Goal: Task Accomplishment & Management: Manage account settings

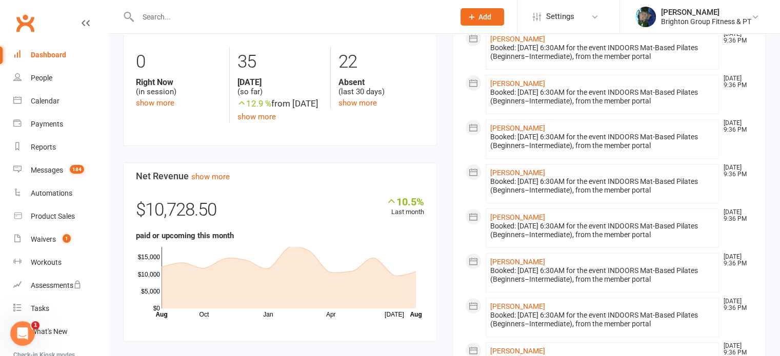
scroll to position [300, 0]
click at [38, 96] on link "Calendar" at bounding box center [60, 101] width 95 height 23
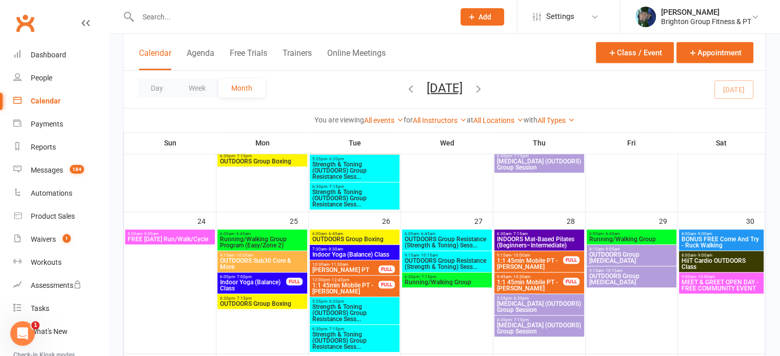
scroll to position [597, 0]
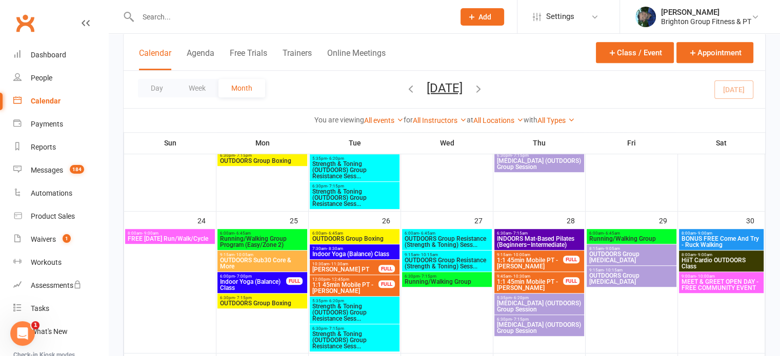
click at [530, 236] on span "INDOORS Mat-Based Pilates (Beginners–Intermediate)" at bounding box center [539, 242] width 86 height 12
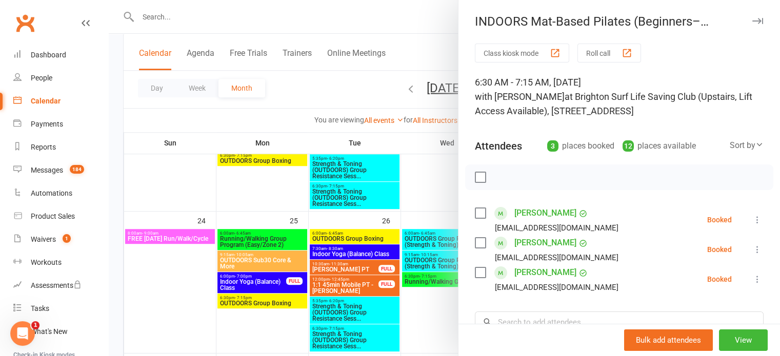
click at [752, 19] on icon "button" at bounding box center [757, 21] width 11 height 6
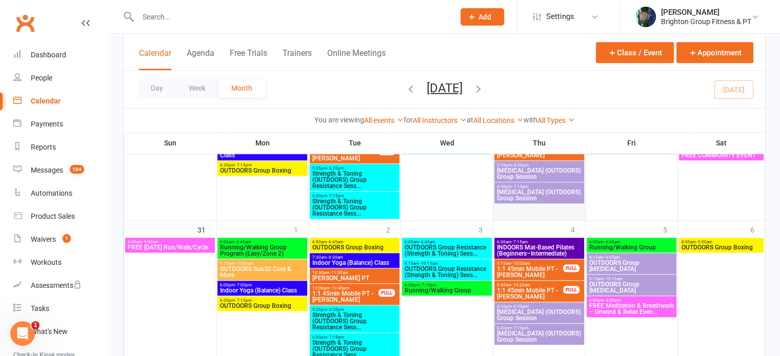
scroll to position [732, 0]
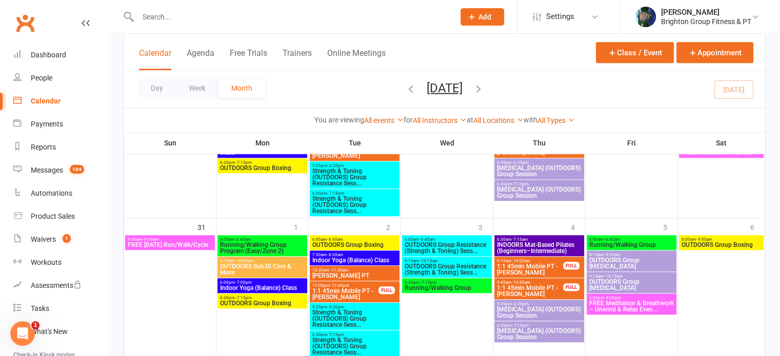
click at [531, 246] on span "INDOORS Mat-Based Pilates (Beginners–Intermediate)" at bounding box center [539, 248] width 86 height 12
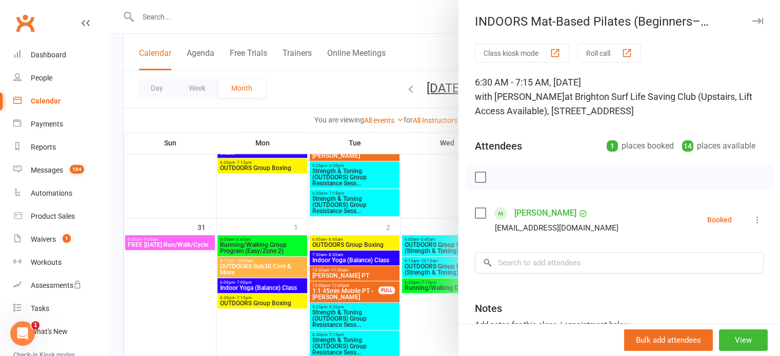
click at [752, 21] on icon "button" at bounding box center [757, 21] width 11 height 6
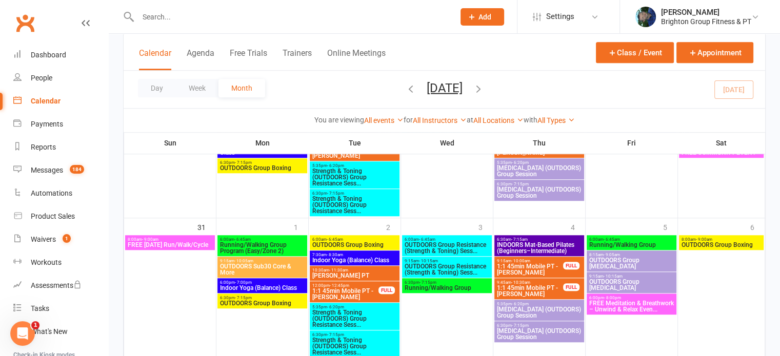
click at [621, 307] on span "FREE Meditation & Breathwork – Unwind & Relax Even..." at bounding box center [632, 307] width 86 height 12
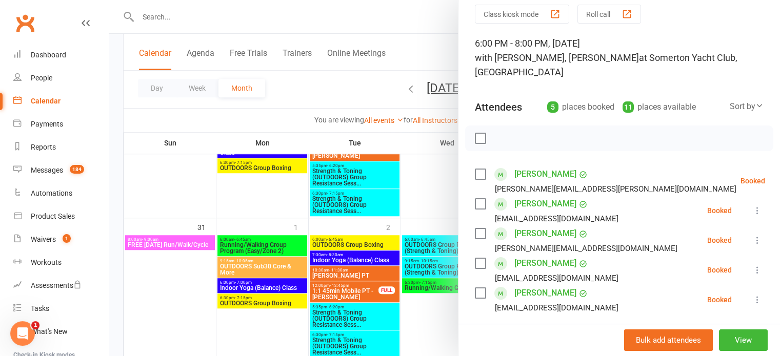
scroll to position [0, 0]
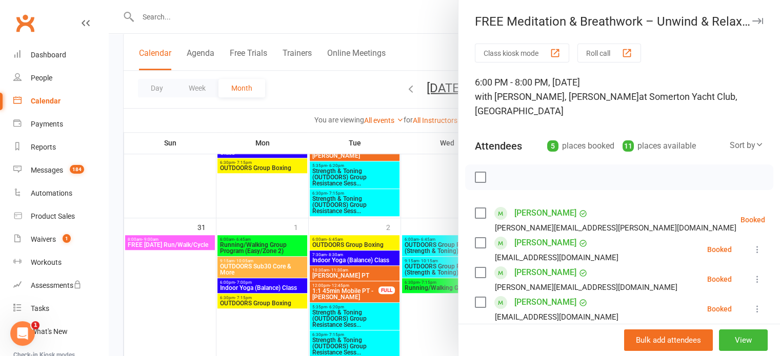
click at [752, 23] on icon "button" at bounding box center [757, 21] width 11 height 6
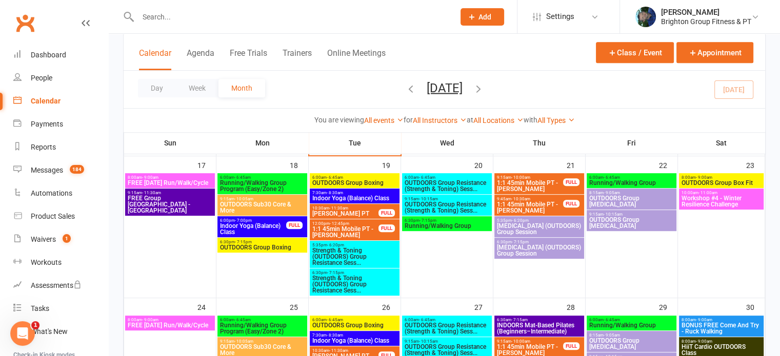
scroll to position [511, 0]
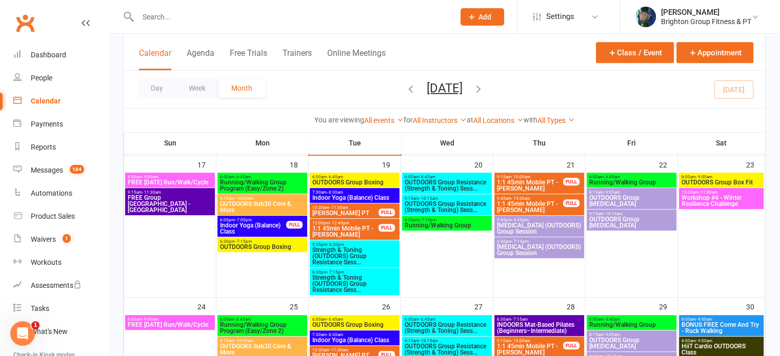
click at [177, 205] on span "FREE Group Bushwalk - Sturt River" at bounding box center [170, 204] width 86 height 18
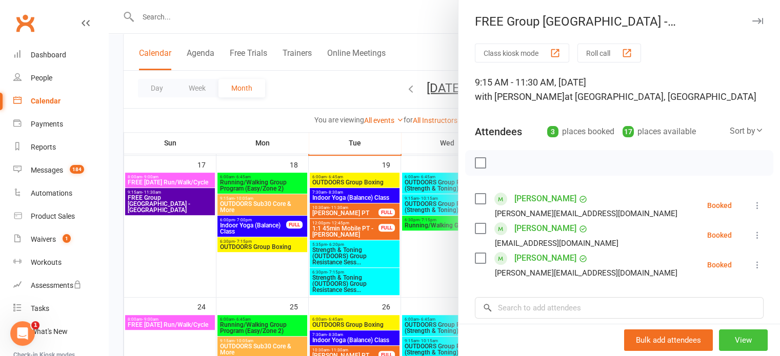
click at [719, 342] on button "View" at bounding box center [743, 341] width 49 height 22
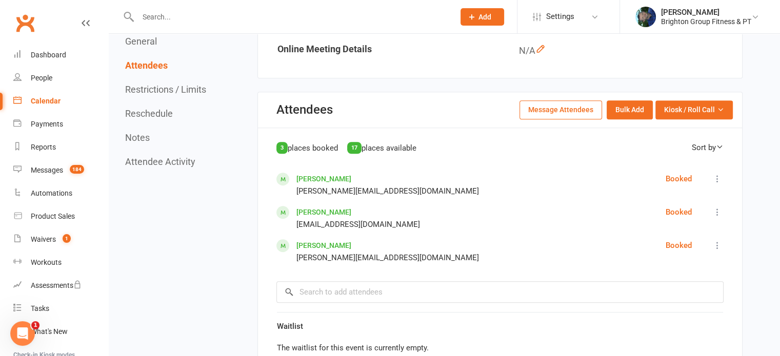
scroll to position [771, 0]
click at [50, 57] on div "Dashboard" at bounding box center [48, 55] width 35 height 8
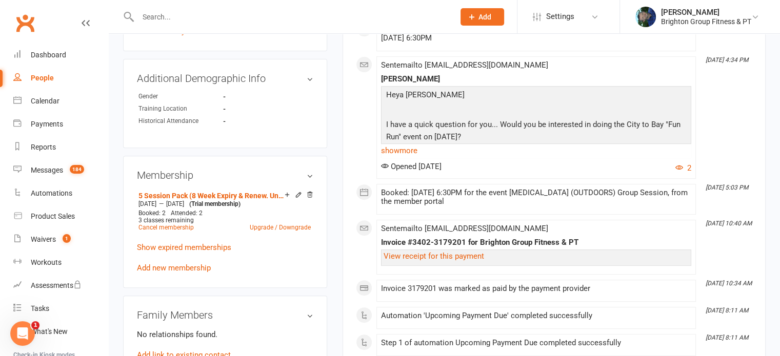
scroll to position [408, 0]
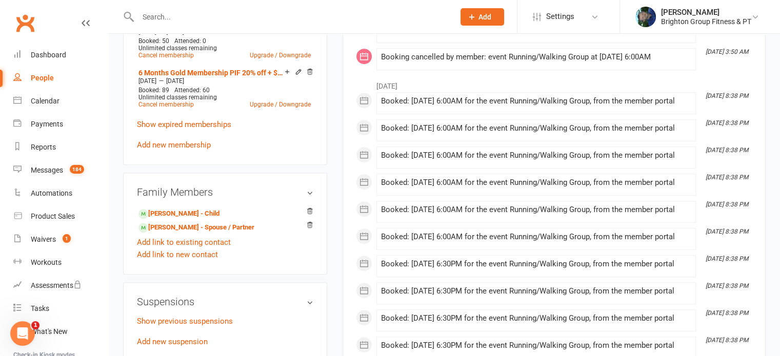
scroll to position [579, 0]
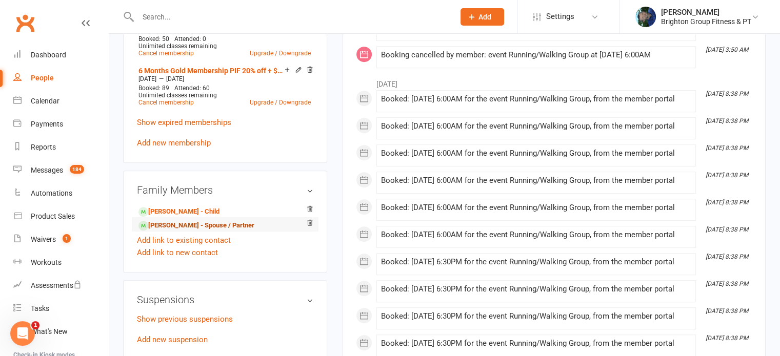
click at [175, 221] on link "[PERSON_NAME] - Spouse / Partner" at bounding box center [196, 226] width 116 height 11
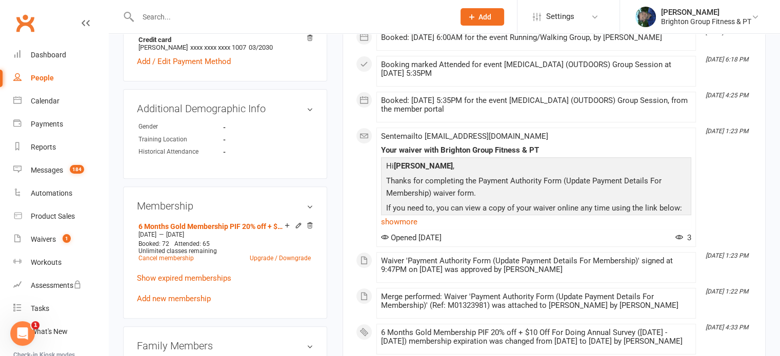
scroll to position [374, 0]
click at [187, 222] on link "6 Months Gold Membership PIF 20% off + $10 Off For Doing Annual Survey (1/2/25 …" at bounding box center [211, 226] width 146 height 8
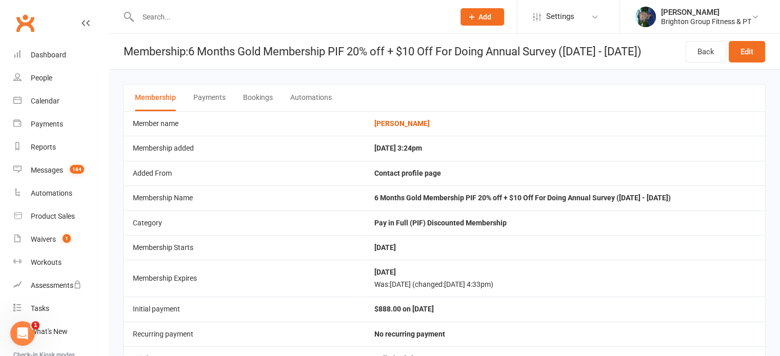
drag, startPoint x: 663, startPoint y: 54, endPoint x: 194, endPoint y: 51, distance: 468.8
click at [194, 51] on header "Membership: 6 Months Gold Membership PIF 20% off + $10 Off For Doing Annual Sur…" at bounding box center [444, 52] width 671 height 36
copy h1 "6 Months Gold Membership PIF 20% off + $10 Off For Doing Annual Survey (1/2/25 …"
click at [695, 53] on link "Back" at bounding box center [706, 52] width 41 height 22
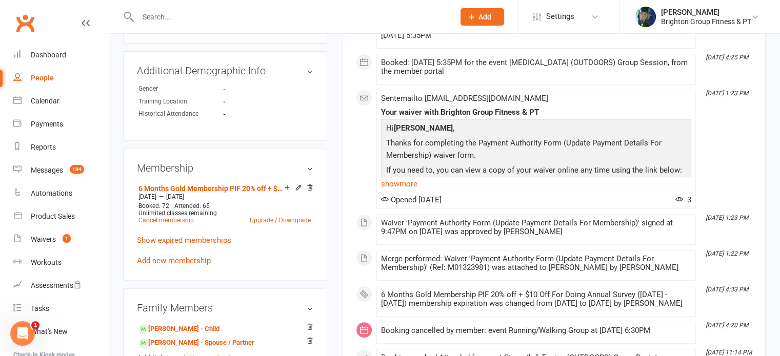
scroll to position [412, 0]
click at [175, 255] on link "Add new membership" at bounding box center [174, 259] width 74 height 9
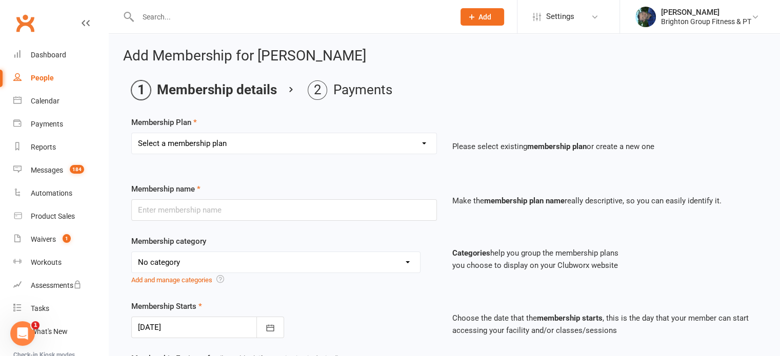
click at [188, 144] on select "Select a membership plan Create new Membership Plan Gold Membership Package (Pa…" at bounding box center [284, 143] width 305 height 21
select select "18"
click at [132, 133] on select "Select a membership plan Create new Membership Plan Gold Membership Package (Pa…" at bounding box center [284, 143] width 305 height 21
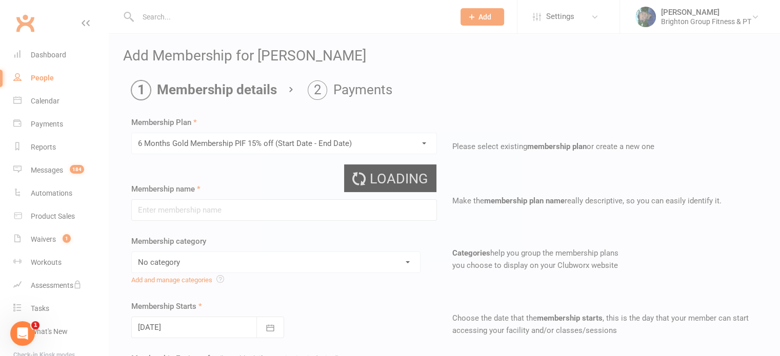
type input "6 Months Gold Membership PIF 15% off (Start Date - End Date)"
select select "10"
type input "6"
select select "2"
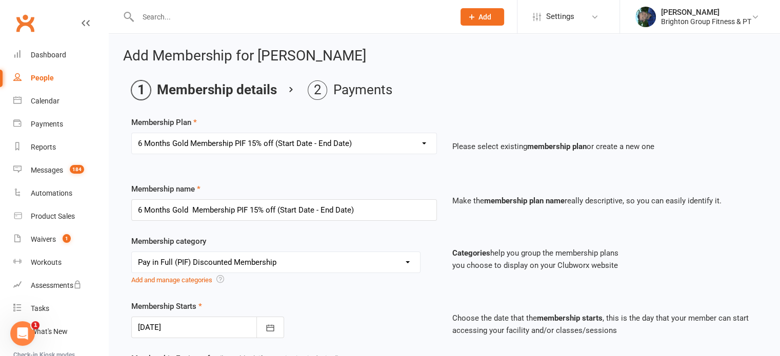
type input "[DATE]"
drag, startPoint x: 357, startPoint y: 212, endPoint x: 150, endPoint y: 212, distance: 207.2
click at [150, 212] on input "6 Months Gold Membership PIF 15% off (Start Date - End Date)" at bounding box center [284, 211] width 306 height 22
type input "6"
paste input "6 Months Gold Membership PIF 20% off + $10 Off For Doing Annual Survey (1/2/25 …"
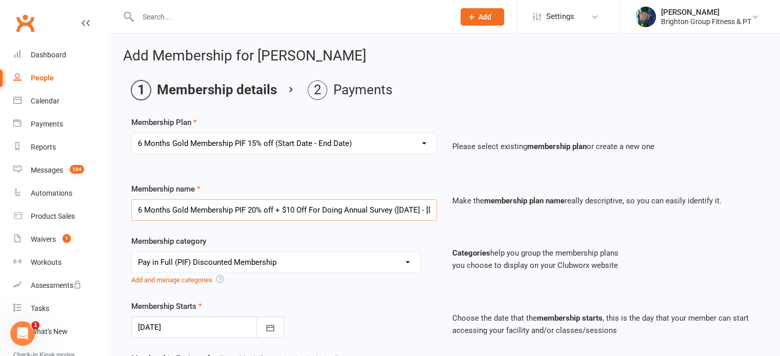
scroll to position [0, 27]
click at [247, 209] on input "6 Months Gold Membership PIF 20% off + $10 Off For Doing Annual Survey (1/2/25 …" at bounding box center [284, 211] width 306 height 22
drag, startPoint x: 279, startPoint y: 209, endPoint x: 335, endPoint y: 211, distance: 55.9
click at [335, 211] on input "6 Months Gold Membership PIF 20% off (1/2/25 - 31/7/25)" at bounding box center [284, 211] width 306 height 22
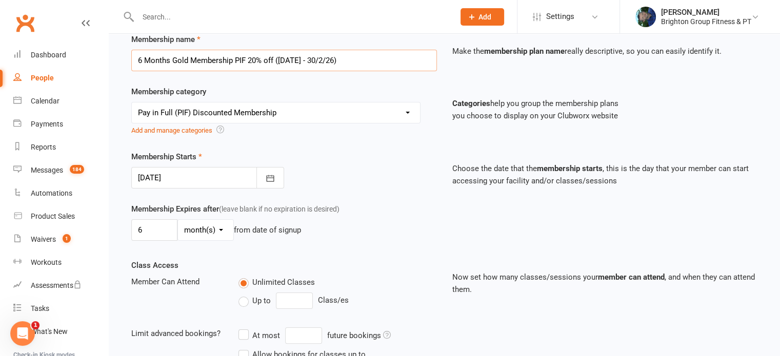
scroll to position [155, 0]
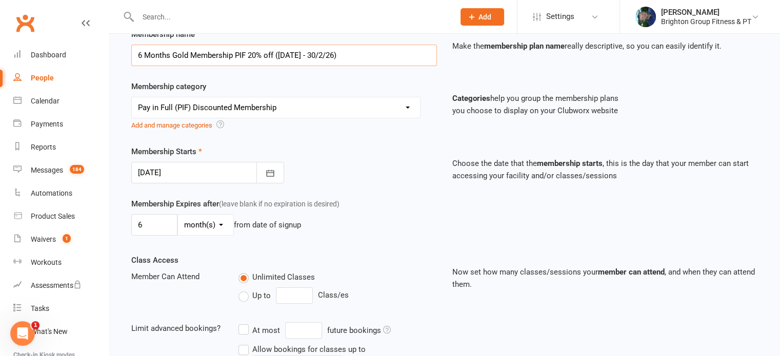
type input "6 Months Gold Membership PIF 20% off (31/8/25 - 30/2/26)"
click at [156, 174] on div at bounding box center [207, 173] width 153 height 22
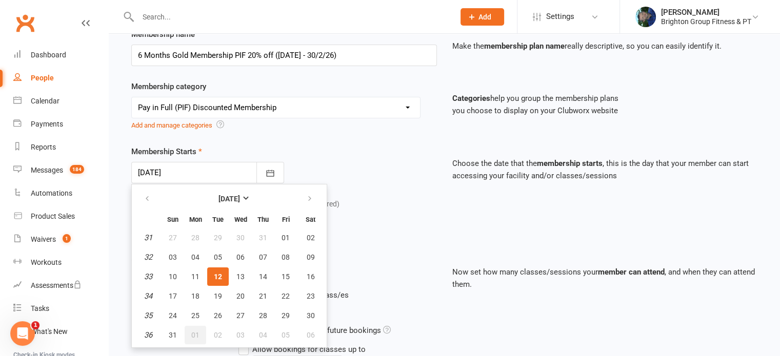
click at [195, 333] on span "01" at bounding box center [195, 335] width 8 height 8
type input "01 Sep 2025"
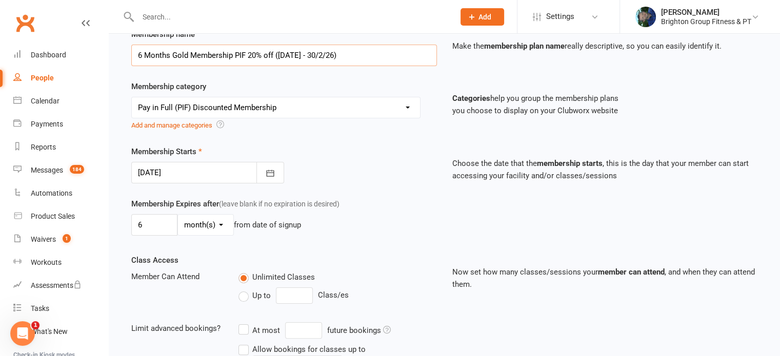
click at [294, 52] on input "6 Months Gold Membership PIF 20% off (31/8/25 - 30/2/26)" at bounding box center [284, 56] width 306 height 22
click at [316, 51] on input "6 Months Gold Membership PIF 20% off (1/8/25 - 30/2/26)" at bounding box center [284, 56] width 306 height 22
click at [316, 51] on input "6 Months Gold Membership PIF 20% off (1/8/25 - 31/2/26)" at bounding box center [284, 56] width 306 height 22
type input "6 Months Gold Membership PIF 20% off (1/8/25 - 28/2/26)"
click at [321, 85] on div "Membership category No category Accountability Programs Body Composition Focus …" at bounding box center [284, 106] width 321 height 51
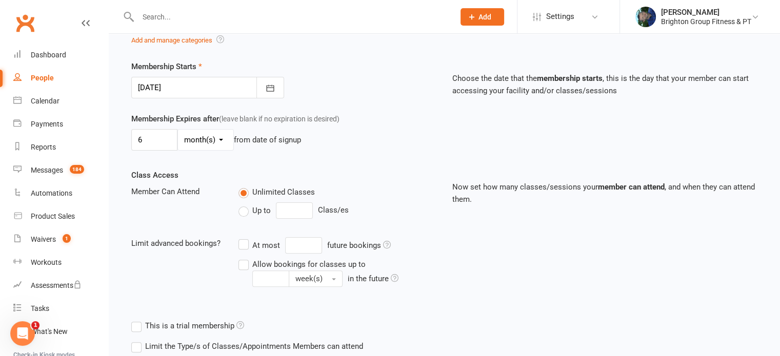
scroll to position [306, 0]
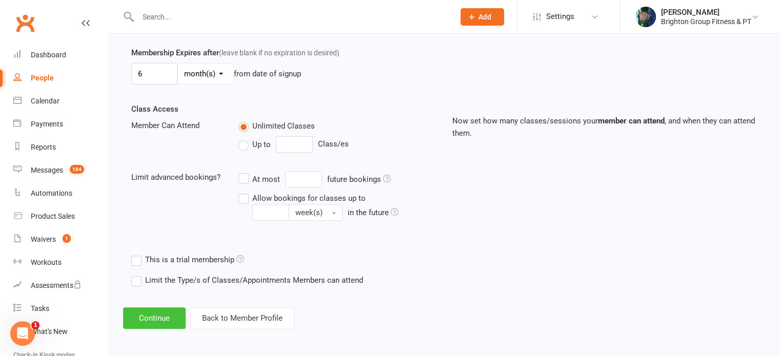
click at [148, 319] on button "Continue" at bounding box center [154, 319] width 63 height 22
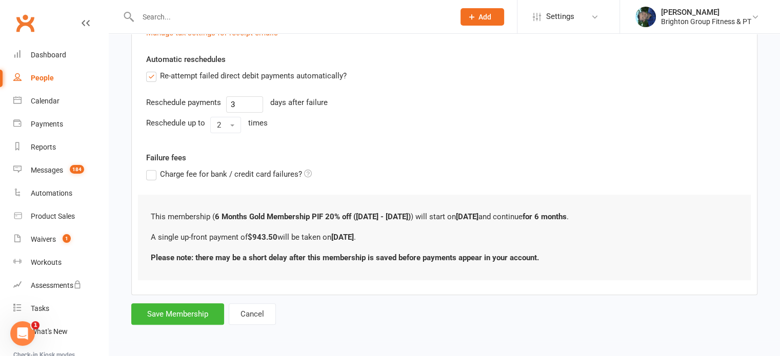
scroll to position [0, 0]
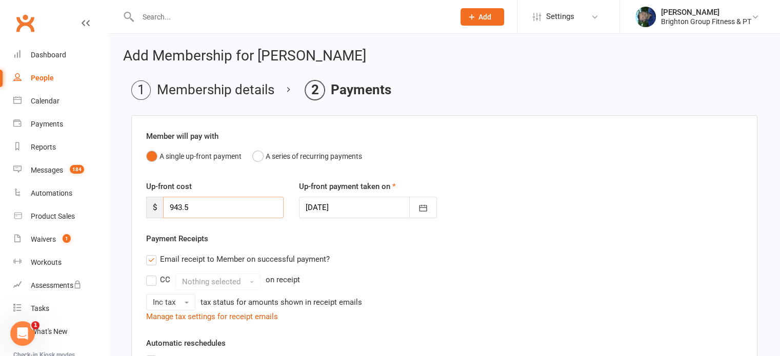
click at [209, 205] on input "943.5" at bounding box center [223, 208] width 121 height 22
type input "9"
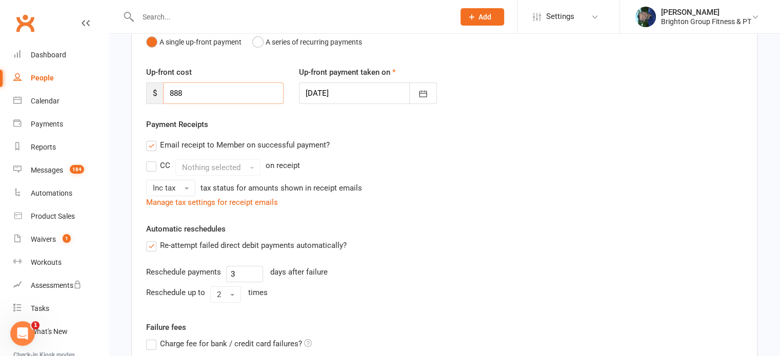
scroll to position [283, 0]
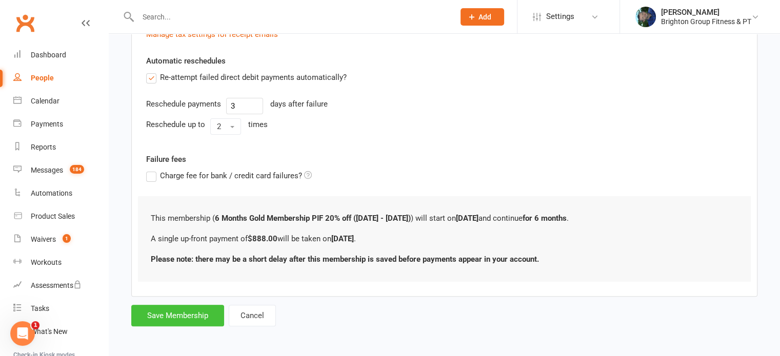
type input "888"
click at [181, 320] on button "Save Membership" at bounding box center [177, 316] width 93 height 22
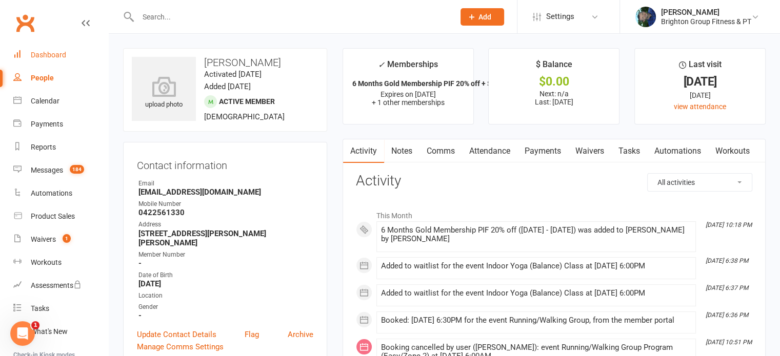
click at [45, 54] on div "Dashboard" at bounding box center [48, 55] width 35 height 8
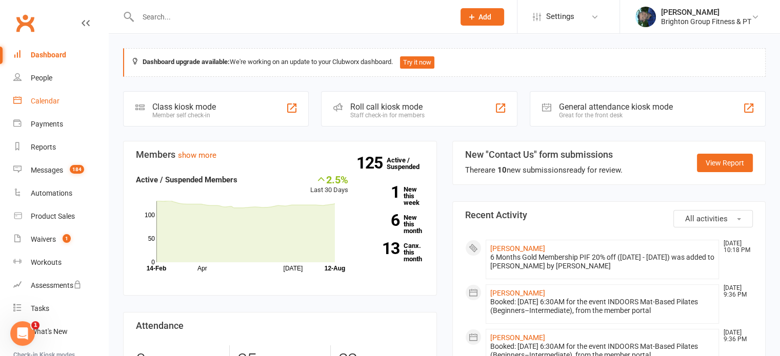
click at [36, 99] on div "Calendar" at bounding box center [45, 101] width 29 height 8
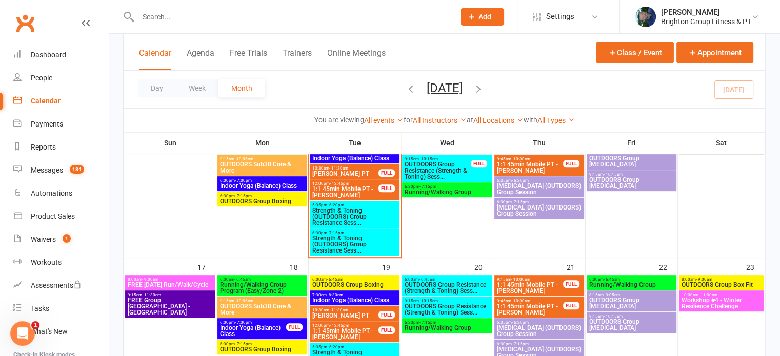
scroll to position [347, 0]
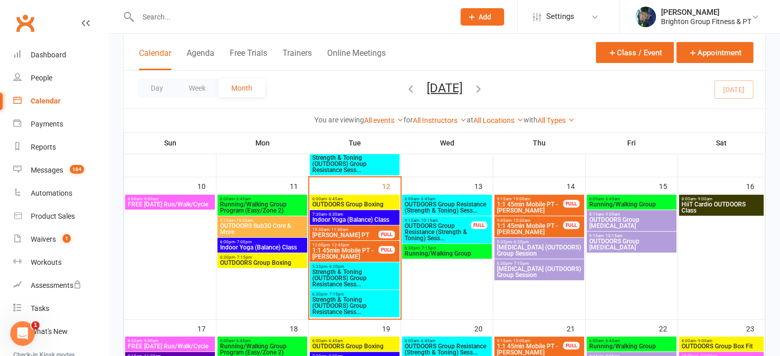
click at [447, 227] on span "OUTDOORS Group Resistance (Strength & Toning) Sess..." at bounding box center [437, 232] width 67 height 18
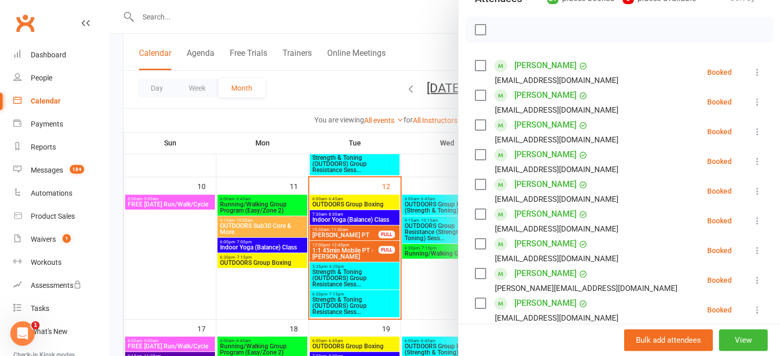
scroll to position [150, 0]
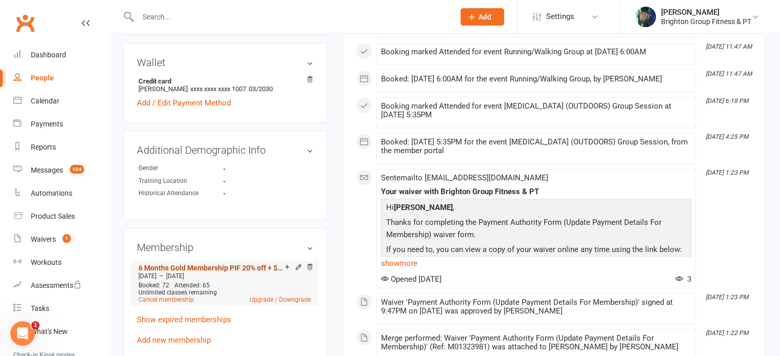
scroll to position [332, 0]
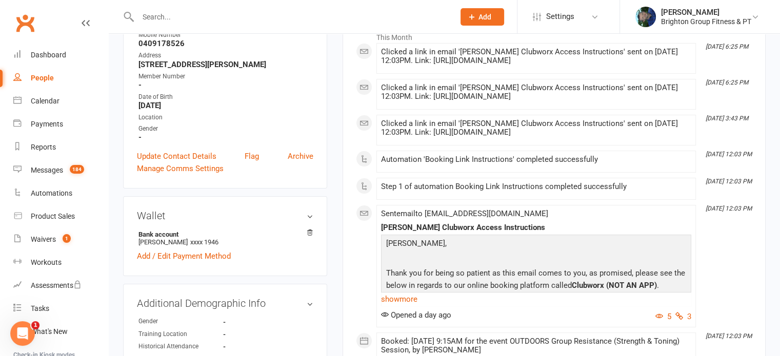
scroll to position [67, 0]
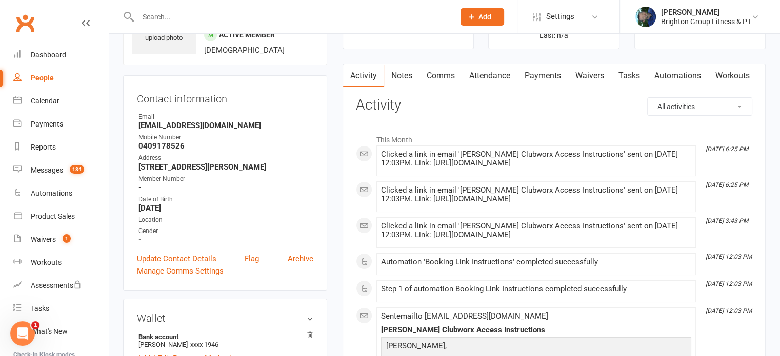
drag, startPoint x: 273, startPoint y: 167, endPoint x: 220, endPoint y: 123, distance: 68.5
click at [220, 123] on ul "Owner Email [EMAIL_ADDRESS][DOMAIN_NAME] Mobile Number [PHONE_NUMBER] Address […" at bounding box center [225, 178] width 176 height 132
click at [220, 123] on strong "[EMAIL_ADDRESS][DOMAIN_NAME]" at bounding box center [225, 125] width 175 height 9
drag, startPoint x: 220, startPoint y: 123, endPoint x: 146, endPoint y: 114, distance: 74.9
click at [146, 114] on li "Email mharkin63@gmail.com" at bounding box center [225, 121] width 176 height 18
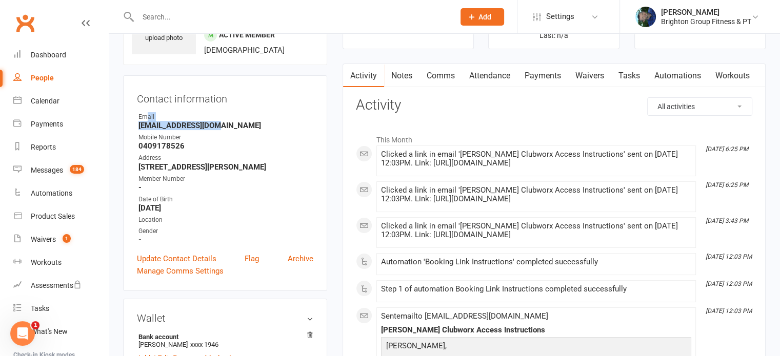
click at [143, 125] on strong "mharkin63@gmail.com" at bounding box center [225, 125] width 175 height 9
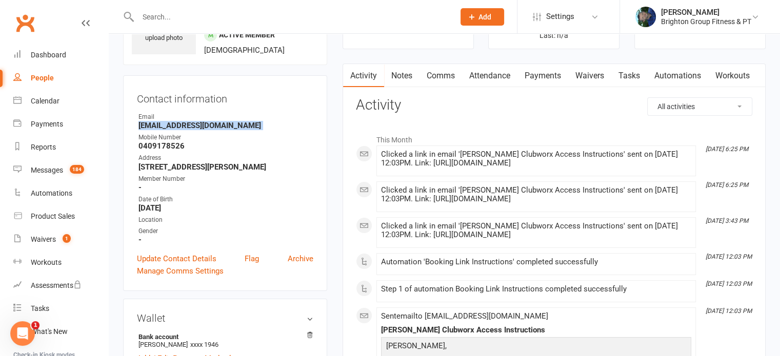
click at [143, 125] on strong "mharkin63@gmail.com" at bounding box center [225, 125] width 175 height 9
copy render-form-field "mharkin63@gmail.com"
click at [166, 143] on strong "0409178526" at bounding box center [225, 146] width 175 height 9
copy strong "0409178526"
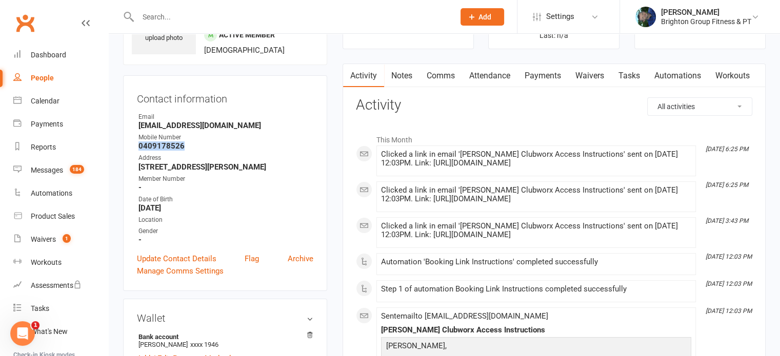
drag, startPoint x: 276, startPoint y: 167, endPoint x: 137, endPoint y: 163, distance: 139.6
click at [137, 163] on li "Address 11 Osborne St Oaklands Park SA 5046" at bounding box center [225, 162] width 176 height 18
drag, startPoint x: 276, startPoint y: 166, endPoint x: 214, endPoint y: 166, distance: 61.5
click at [214, 166] on strong "11 Osborne St Oaklands Park SA 5046" at bounding box center [225, 167] width 175 height 9
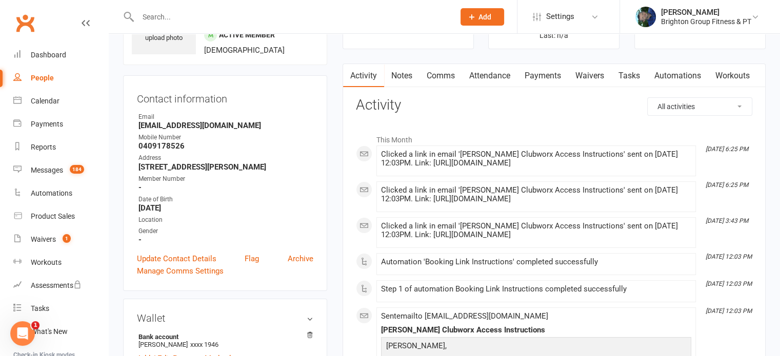
click at [273, 165] on strong "11 Osborne St Oaklands Park SA 5046" at bounding box center [225, 167] width 175 height 9
drag, startPoint x: 273, startPoint y: 165, endPoint x: 136, endPoint y: 166, distance: 136.4
click at [137, 166] on li "Address 11 Osborne St Oaklands Park SA 5046" at bounding box center [225, 162] width 176 height 18
copy strong "11 Osborne St Oaklands Park SA 5046"
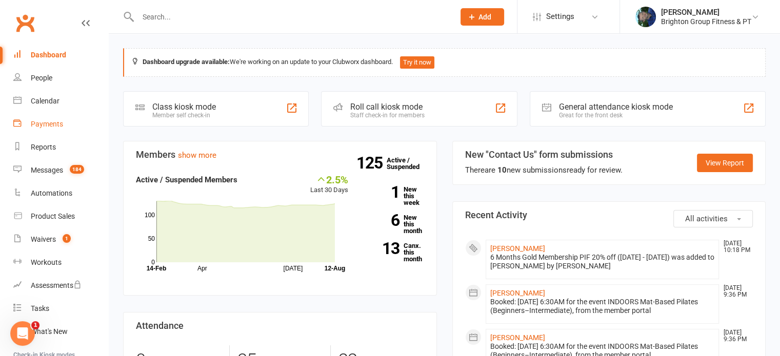
click at [44, 125] on div "Payments" at bounding box center [47, 124] width 32 height 8
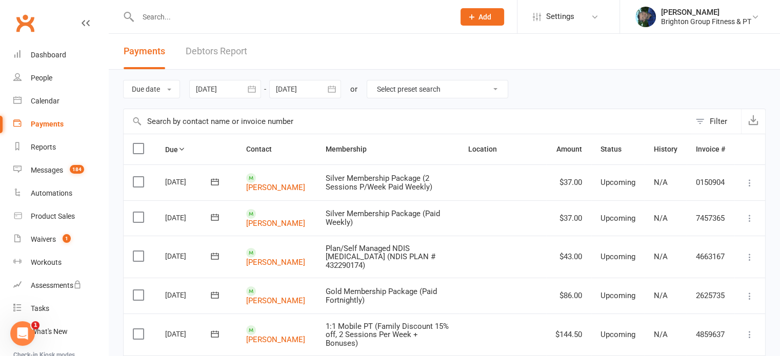
click at [306, 90] on div at bounding box center [305, 89] width 72 height 18
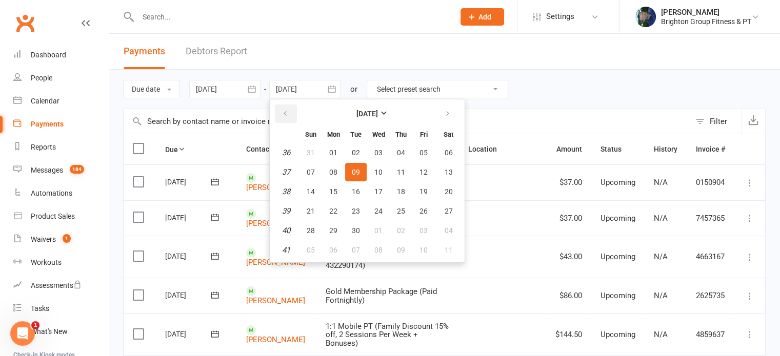
click at [285, 110] on icon "button" at bounding box center [285, 114] width 7 height 8
click at [451, 233] on span "30" at bounding box center [449, 231] width 8 height 8
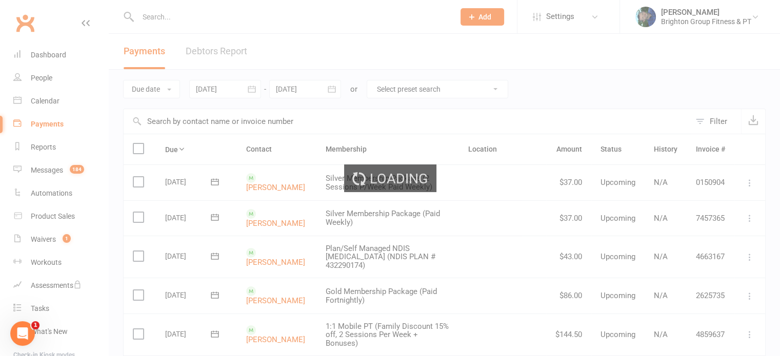
click at [303, 86] on div at bounding box center [305, 89] width 72 height 18
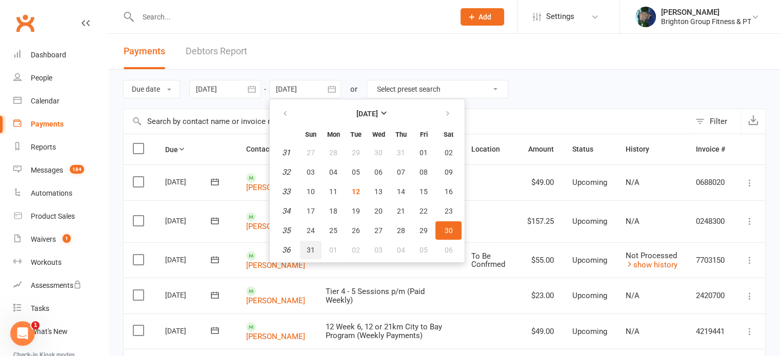
click at [311, 250] on span "31" at bounding box center [311, 250] width 8 height 8
type input "31 Aug 2025"
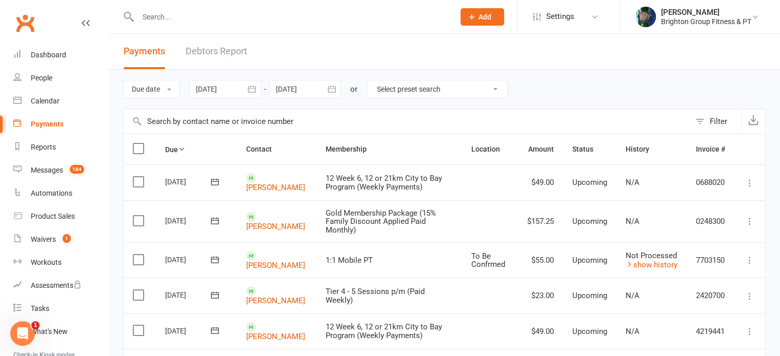
click at [221, 84] on div at bounding box center [225, 89] width 72 height 18
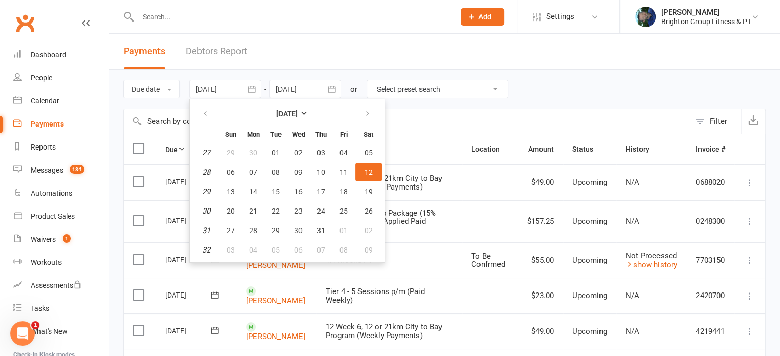
click at [367, 168] on span "12" at bounding box center [369, 172] width 8 height 8
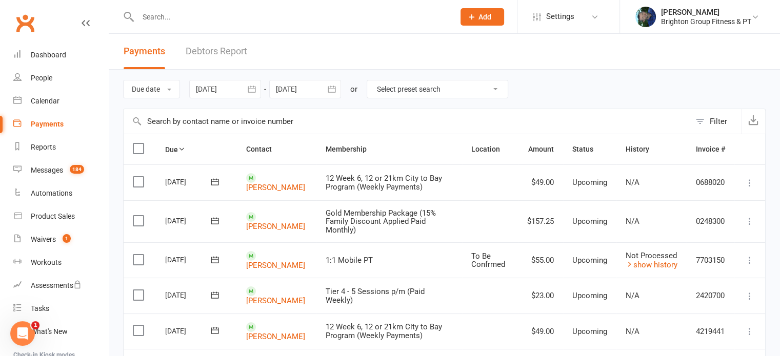
click at [216, 91] on div at bounding box center [225, 89] width 72 height 18
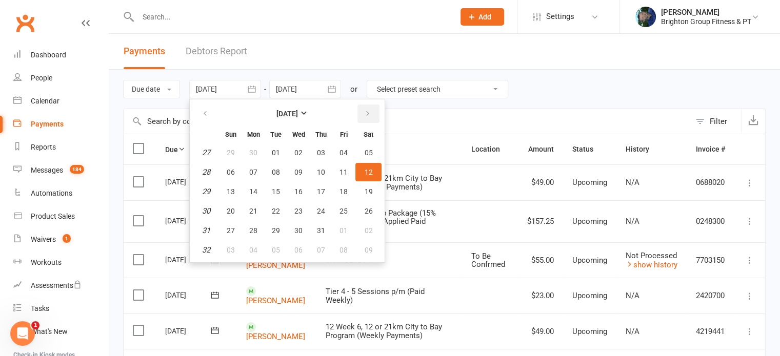
click at [367, 115] on icon "button" at bounding box center [367, 114] width 7 height 8
click at [272, 192] on span "12" at bounding box center [276, 192] width 8 height 8
type input "[DATE]"
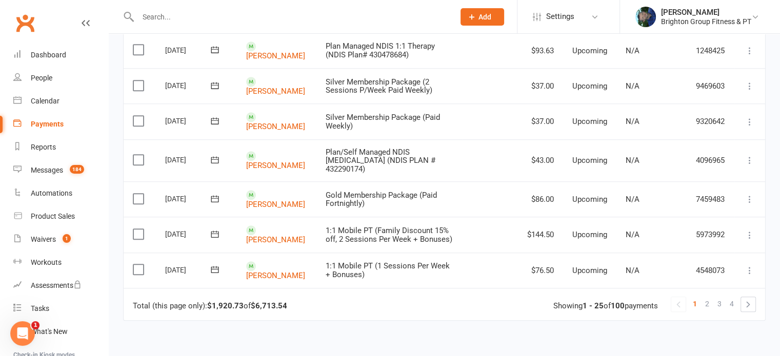
scroll to position [810, 0]
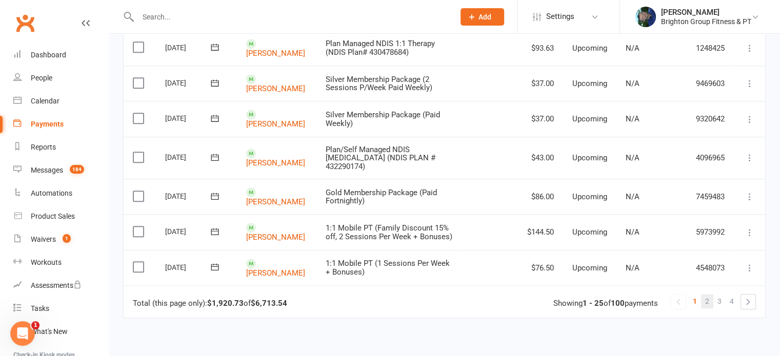
click at [706, 294] on span "2" at bounding box center [707, 301] width 4 height 14
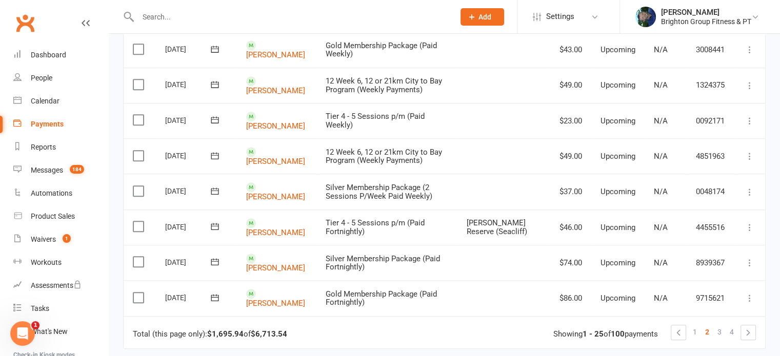
scroll to position [789, 0]
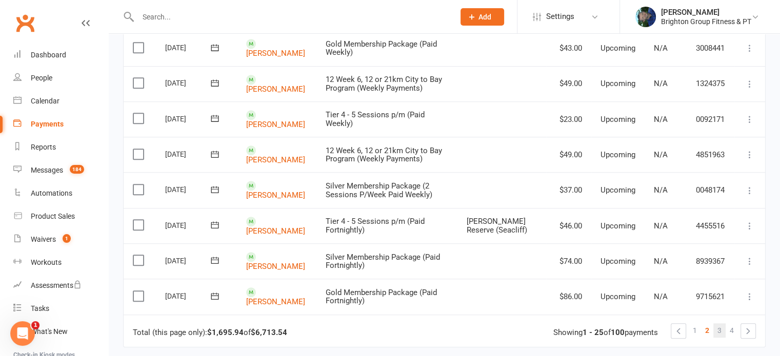
click at [720, 324] on span "3" at bounding box center [720, 331] width 4 height 14
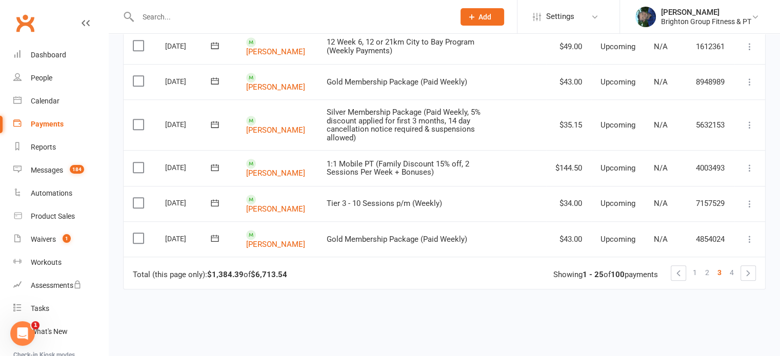
scroll to position [812, 0]
click at [732, 274] on span "4" at bounding box center [732, 272] width 4 height 14
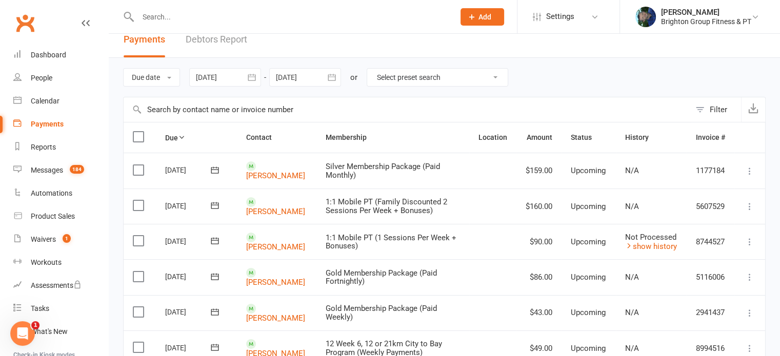
scroll to position [0, 0]
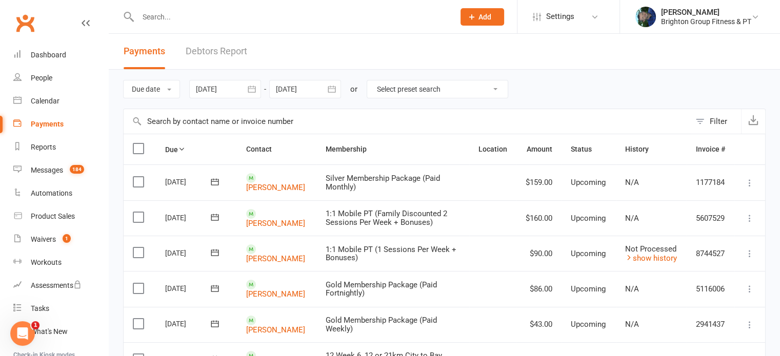
click at [285, 85] on div at bounding box center [305, 89] width 72 height 18
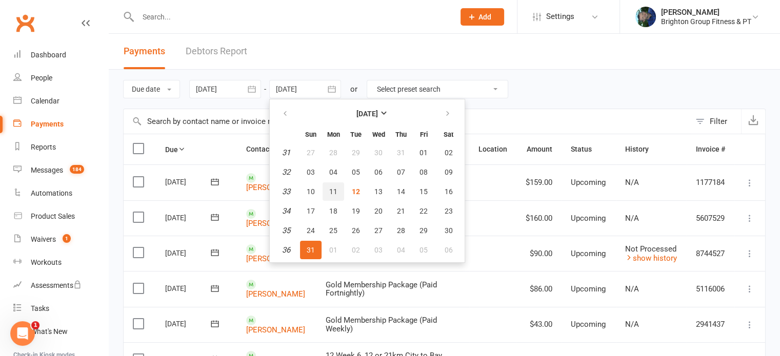
click at [330, 193] on span "11" at bounding box center [333, 192] width 8 height 8
type input "11 Aug 2025"
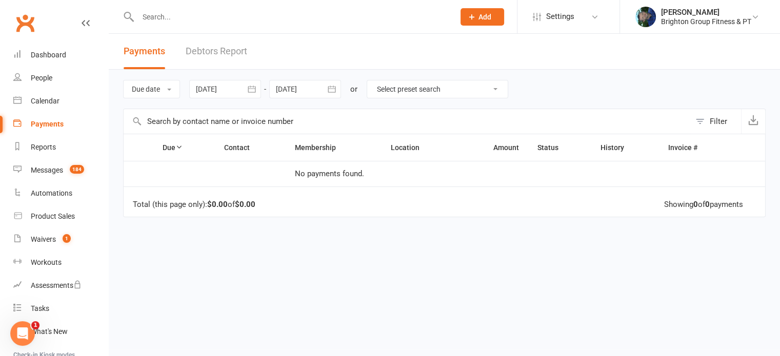
click at [217, 87] on div at bounding box center [225, 89] width 72 height 18
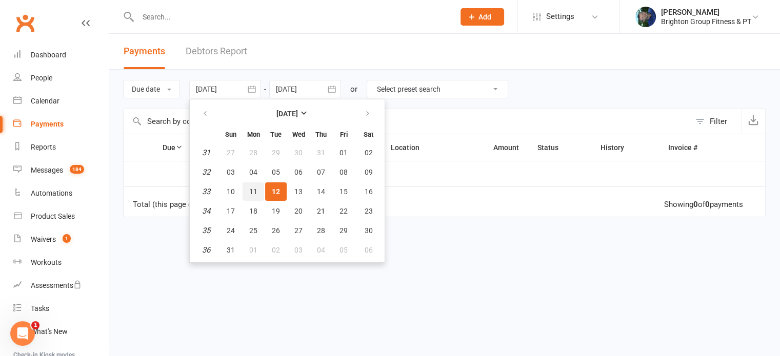
click at [254, 190] on span "11" at bounding box center [253, 192] width 8 height 8
type input "11 Aug 2025"
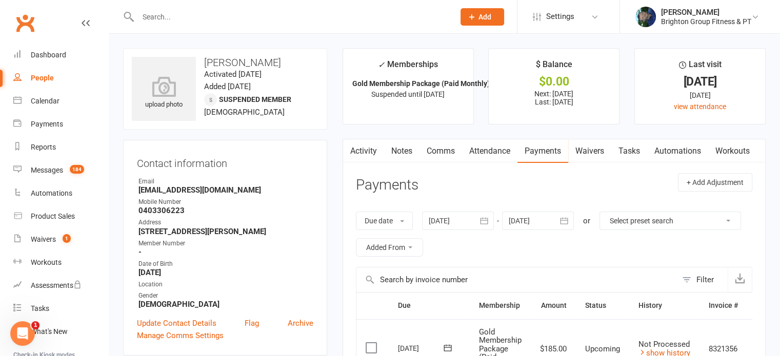
click at [365, 148] on link "Activity" at bounding box center [363, 152] width 41 height 24
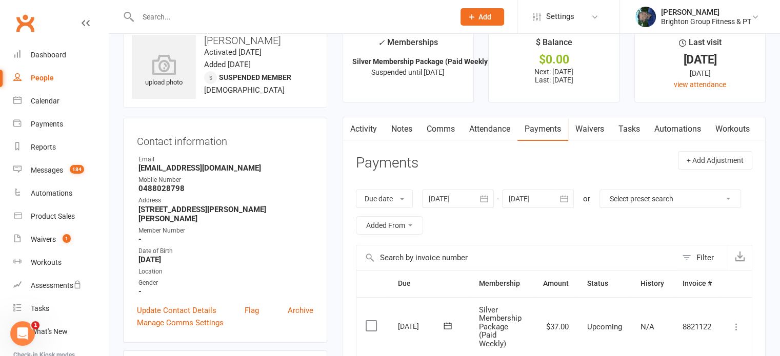
scroll to position [22, 0]
click at [362, 129] on link "Activity" at bounding box center [363, 130] width 41 height 24
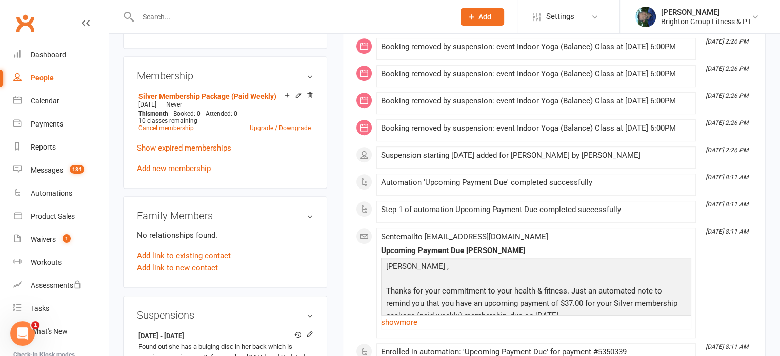
scroll to position [501, 0]
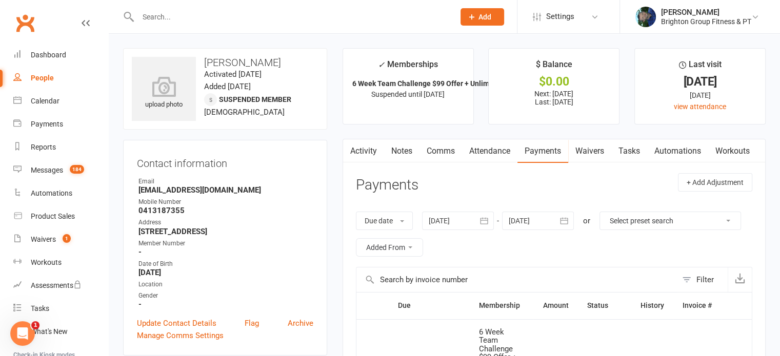
click at [360, 148] on link "Activity" at bounding box center [363, 152] width 41 height 24
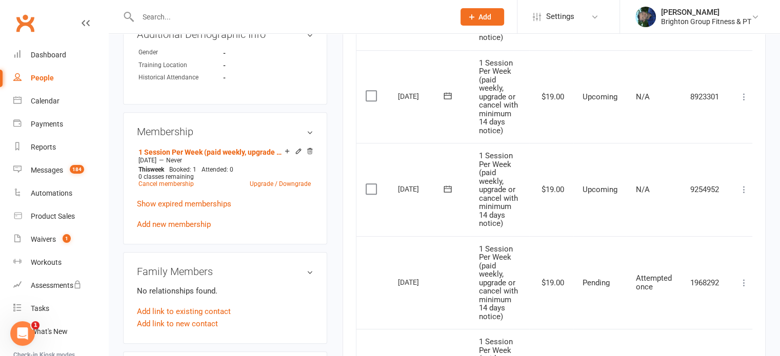
scroll to position [443, 0]
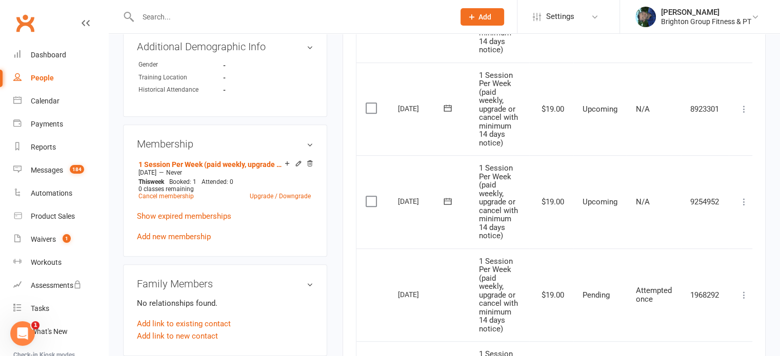
click at [446, 200] on icon at bounding box center [448, 201] width 10 height 10
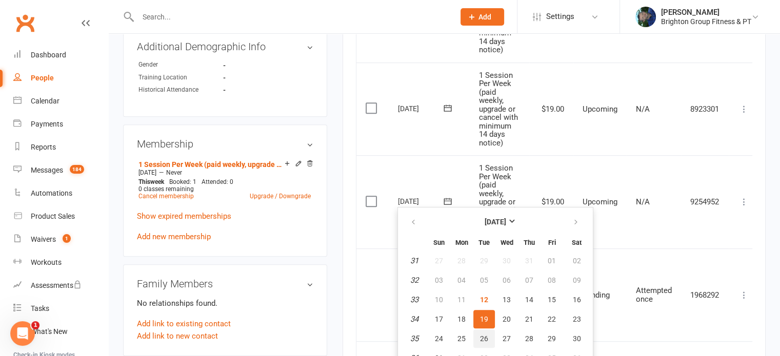
click at [480, 341] on span "26" at bounding box center [484, 339] width 8 height 8
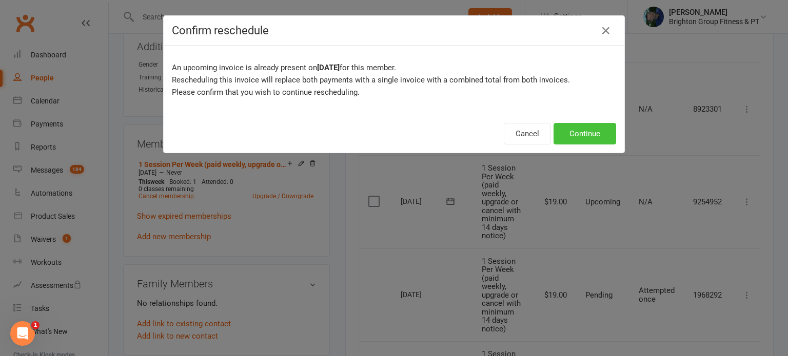
click at [596, 133] on button "Continue" at bounding box center [584, 134] width 63 height 22
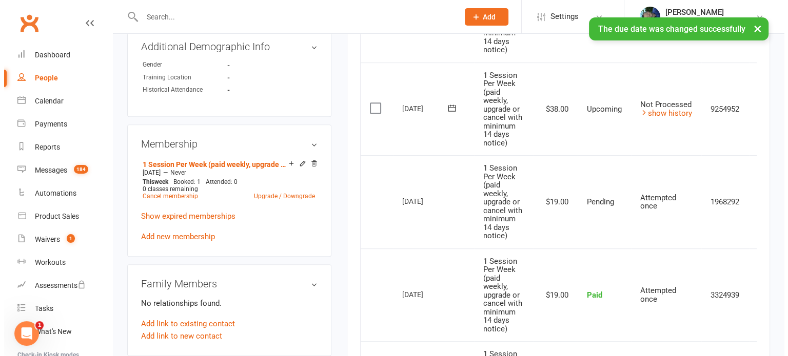
scroll to position [0, 25]
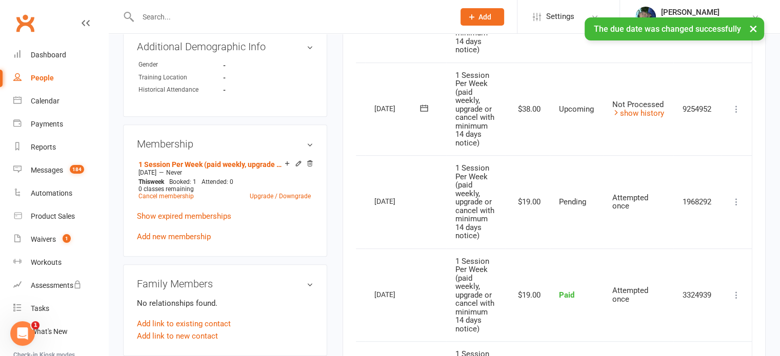
click at [732, 108] on icon at bounding box center [736, 109] width 10 height 10
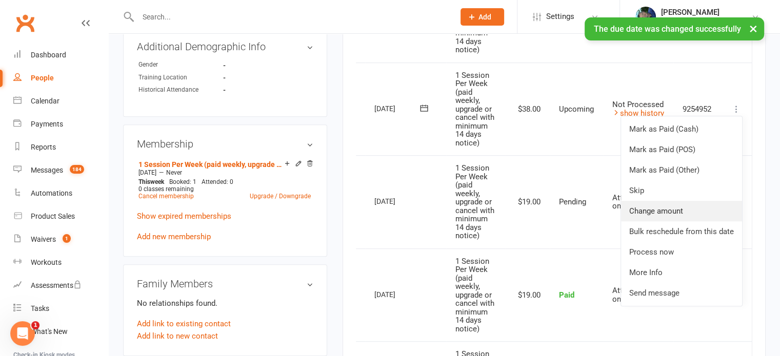
click at [672, 209] on link "Change amount" at bounding box center [681, 211] width 121 height 21
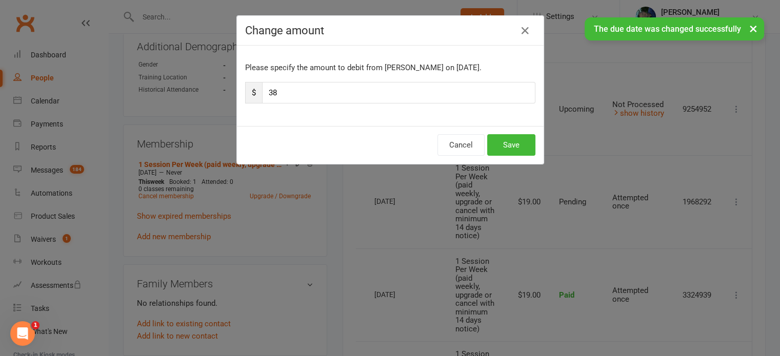
scroll to position [0, 19]
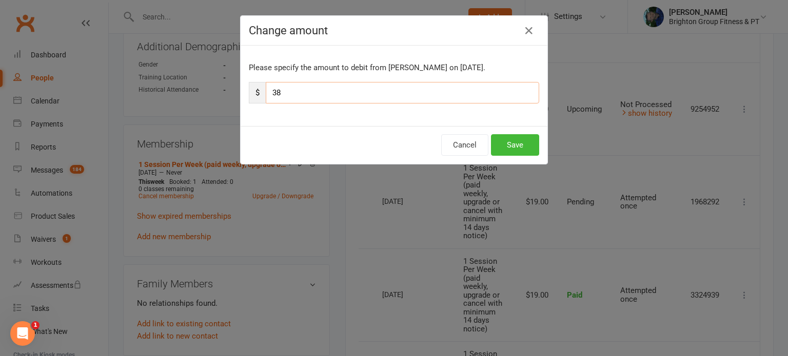
click at [289, 100] on input "38" at bounding box center [402, 93] width 273 height 22
type input "3"
type input "19"
click at [505, 145] on button "Save" at bounding box center [515, 145] width 48 height 22
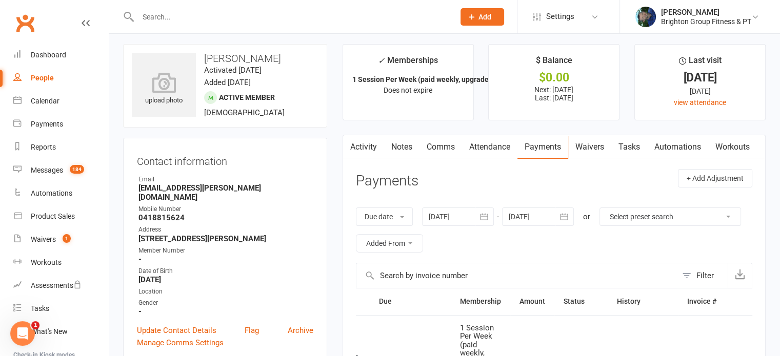
scroll to position [4, 0]
click at [493, 149] on link "Attendance" at bounding box center [489, 147] width 55 height 24
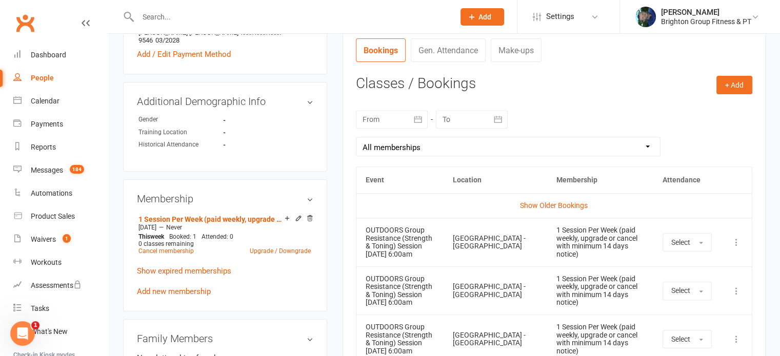
scroll to position [388, 0]
click at [737, 241] on icon at bounding box center [736, 243] width 10 height 10
click at [673, 307] on link "Remove booking" at bounding box center [692, 304] width 102 height 21
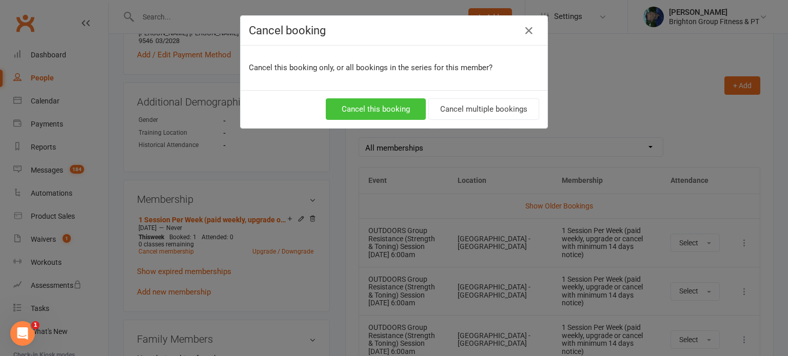
click at [377, 110] on button "Cancel this booking" at bounding box center [376, 109] width 100 height 22
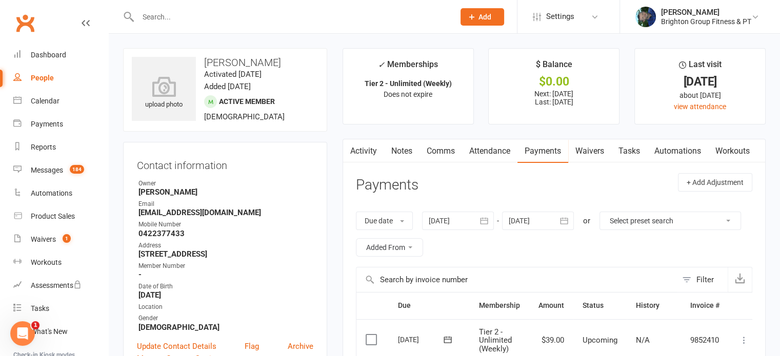
click at [361, 148] on link "Activity" at bounding box center [363, 152] width 41 height 24
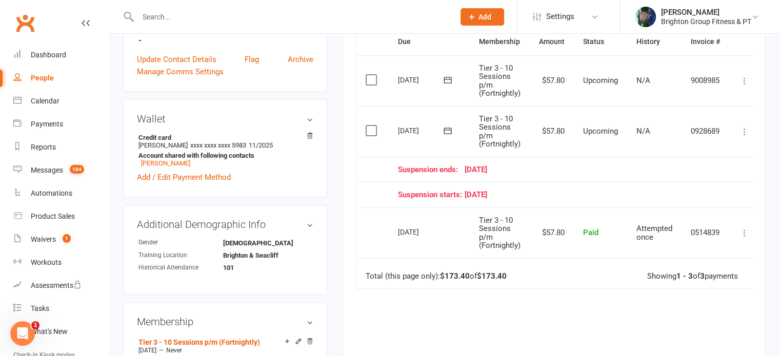
scroll to position [265, 0]
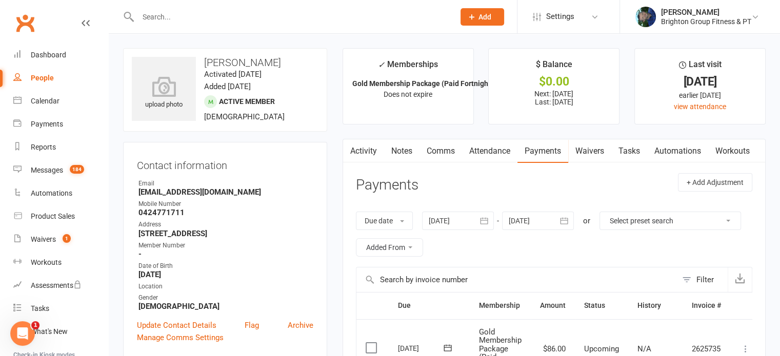
click at [358, 143] on link "Activity" at bounding box center [363, 152] width 41 height 24
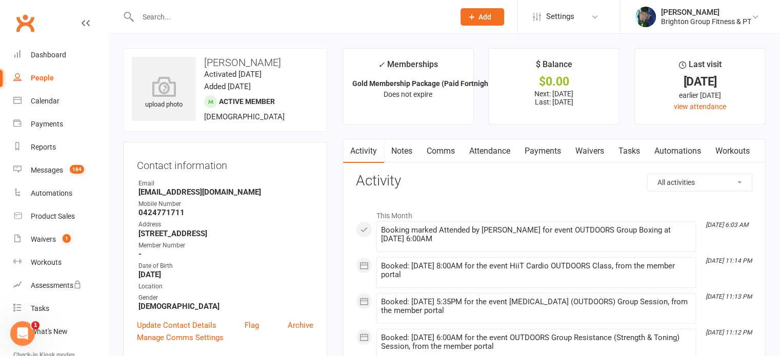
click at [483, 154] on link "Attendance" at bounding box center [489, 152] width 55 height 24
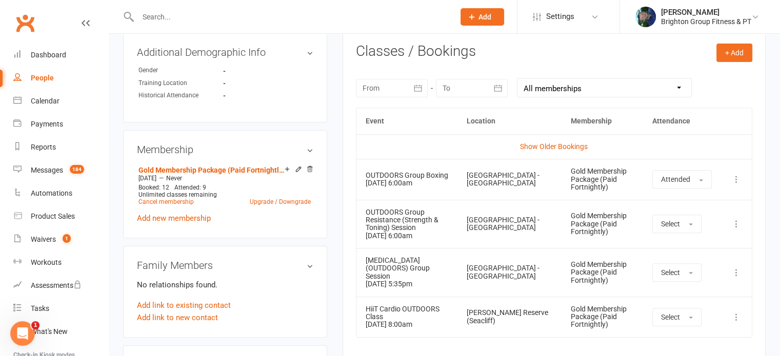
scroll to position [422, 0]
